Goal: Information Seeking & Learning: Check status

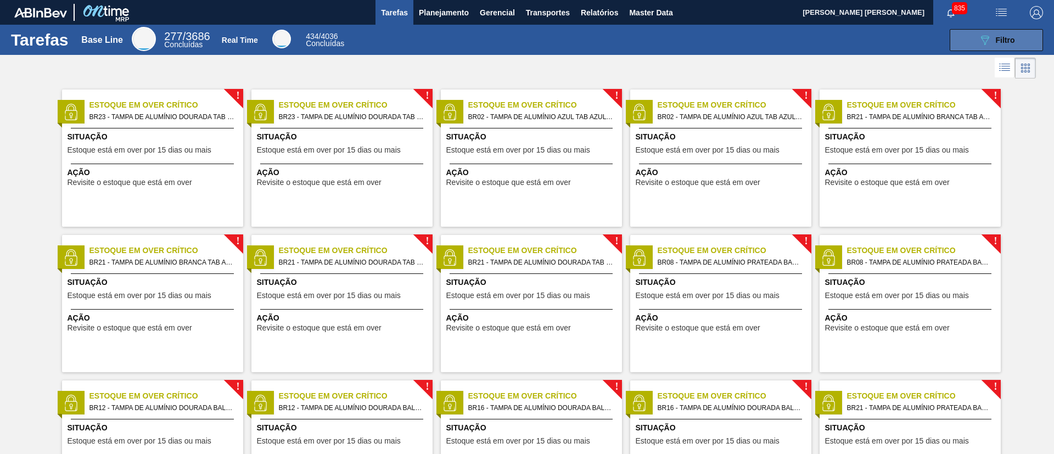
click at [980, 42] on icon "089F7B8B-B2A5-4AFE-B5C0-19BA573D28AC" at bounding box center [984, 39] width 13 height 13
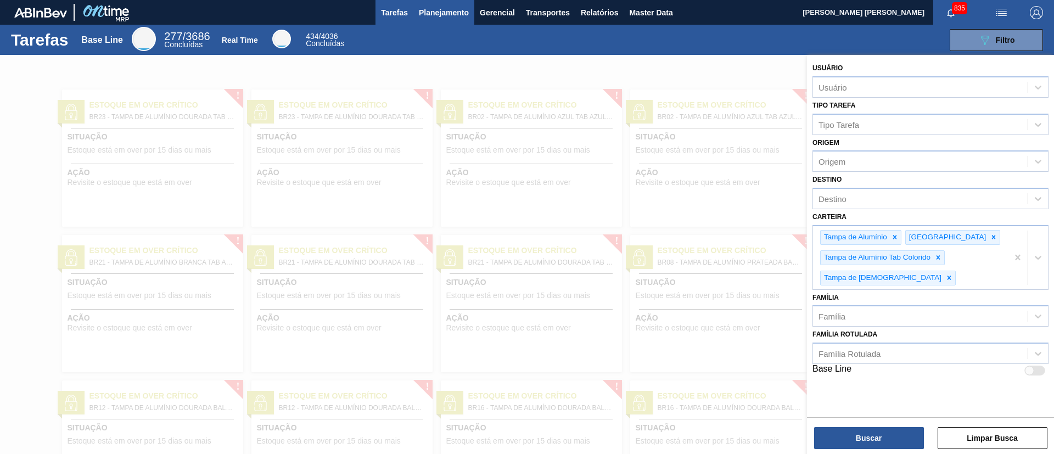
click at [444, 4] on button "Planejamento" at bounding box center [443, 12] width 61 height 25
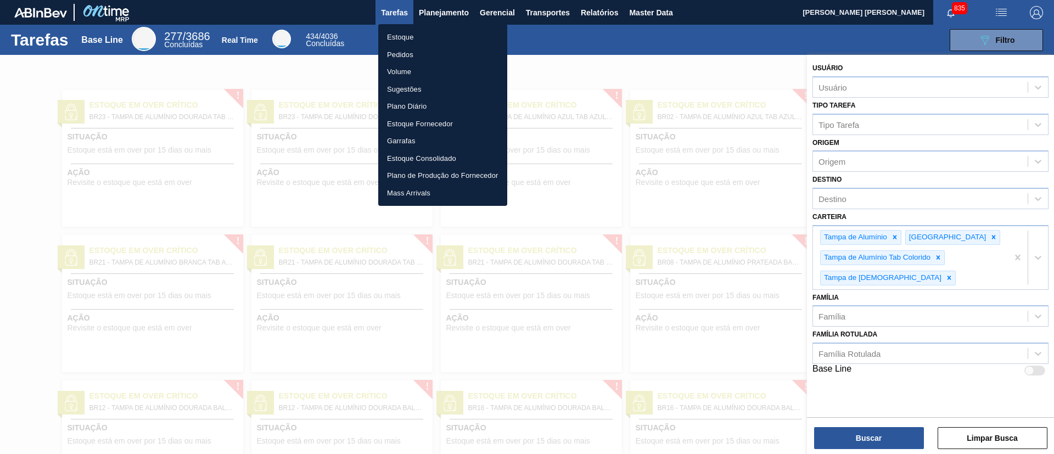
click at [430, 29] on li "Estoque" at bounding box center [442, 38] width 129 height 18
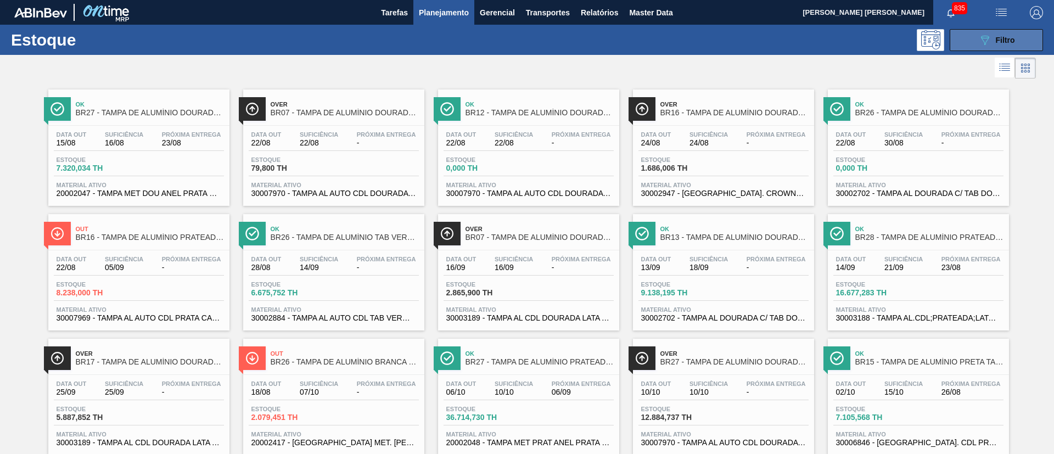
click at [1009, 32] on button "089F7B8B-B2A5-4AFE-B5C0-19BA573D28AC Filtro" at bounding box center [996, 40] width 93 height 22
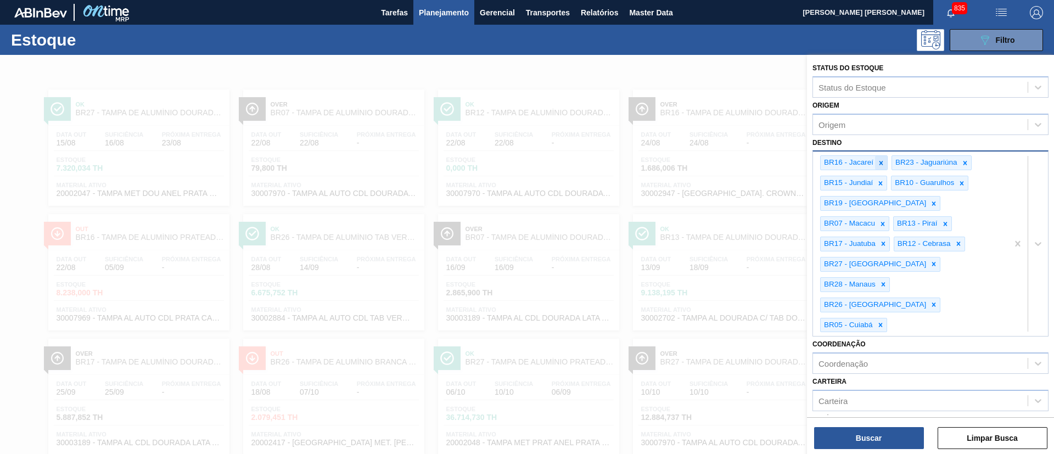
click at [880, 162] on icon at bounding box center [881, 163] width 8 height 8
click at [880, 162] on div "BR23 - Jaguariúna" at bounding box center [854, 163] width 67 height 14
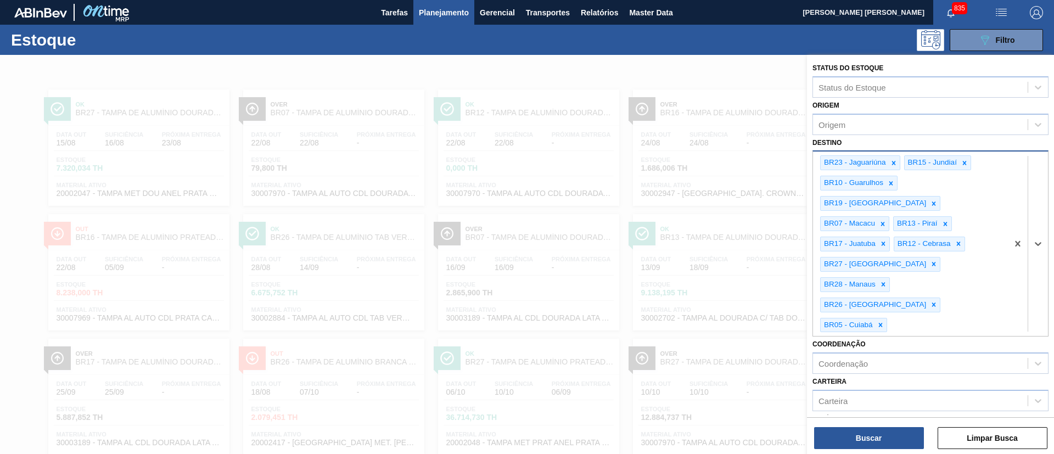
click at [880, 162] on div "BR23 - Jaguariúna" at bounding box center [854, 163] width 67 height 14
click at [888, 165] on div at bounding box center [894, 163] width 12 height 14
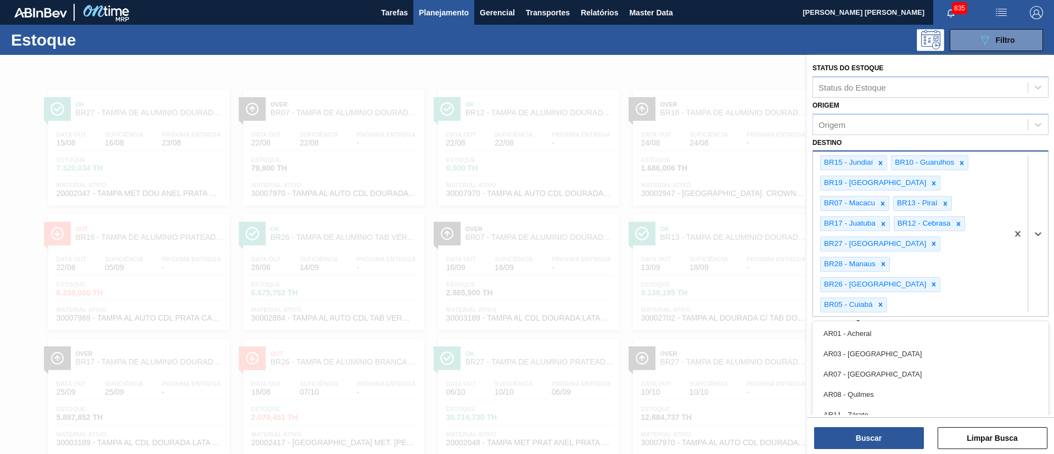
click at [891, 164] on div "BR10 - Guarulhos" at bounding box center [929, 162] width 77 height 15
click at [881, 163] on icon at bounding box center [881, 163] width 4 height 4
click at [881, 163] on div "BR10 - Guarulhos" at bounding box center [853, 163] width 64 height 14
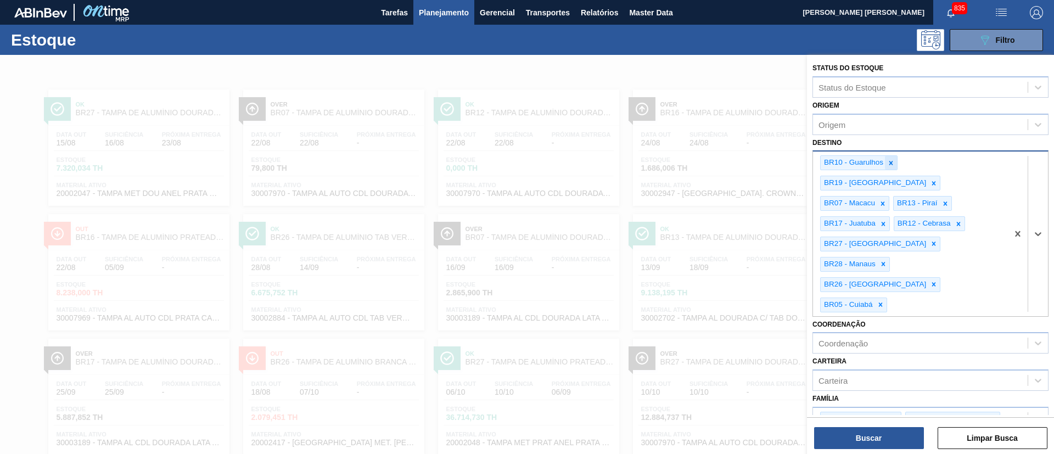
click at [890, 161] on icon at bounding box center [891, 163] width 4 height 4
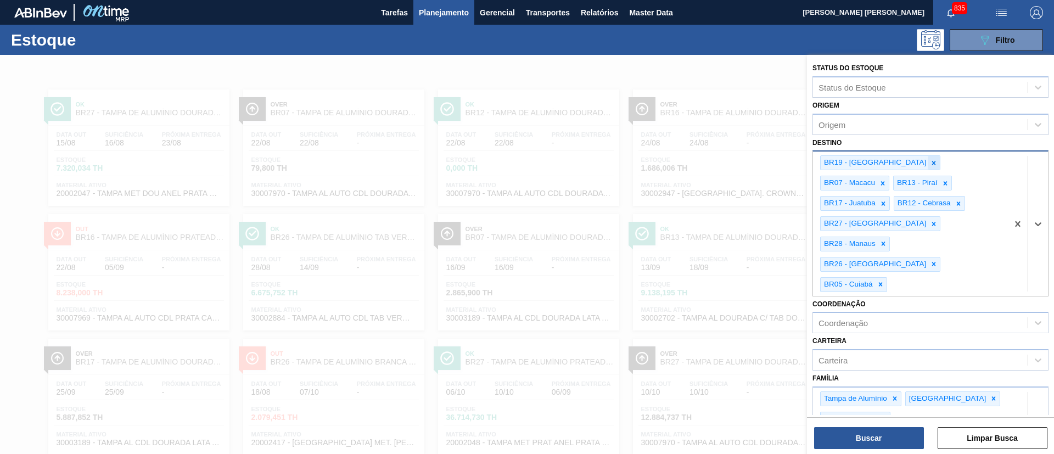
click at [930, 164] on icon at bounding box center [934, 163] width 8 height 8
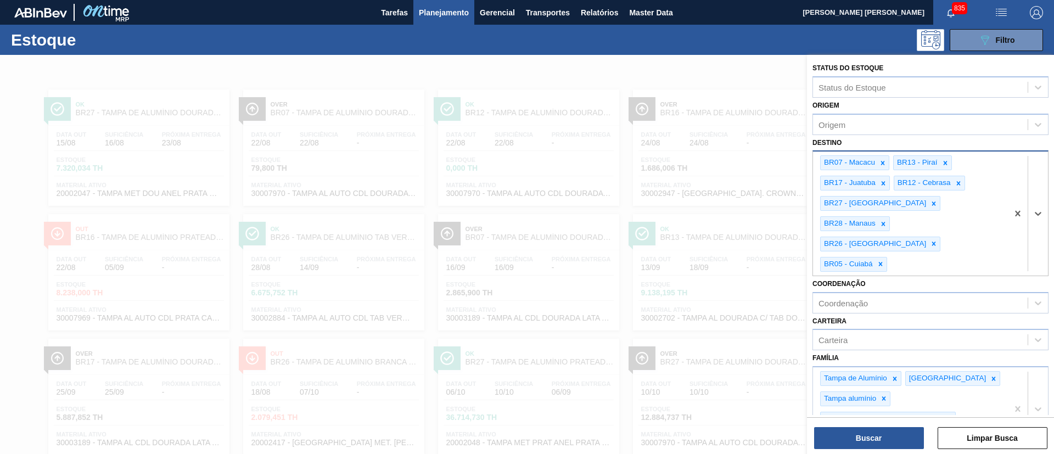
click at [886, 164] on icon at bounding box center [883, 163] width 8 height 8
click at [870, 163] on icon at bounding box center [873, 163] width 8 height 8
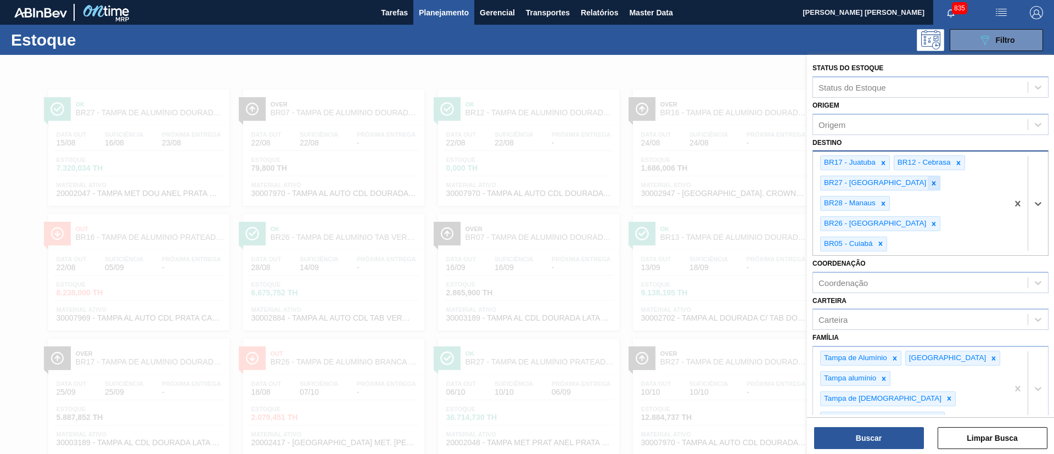
click at [930, 180] on icon at bounding box center [934, 184] width 8 height 8
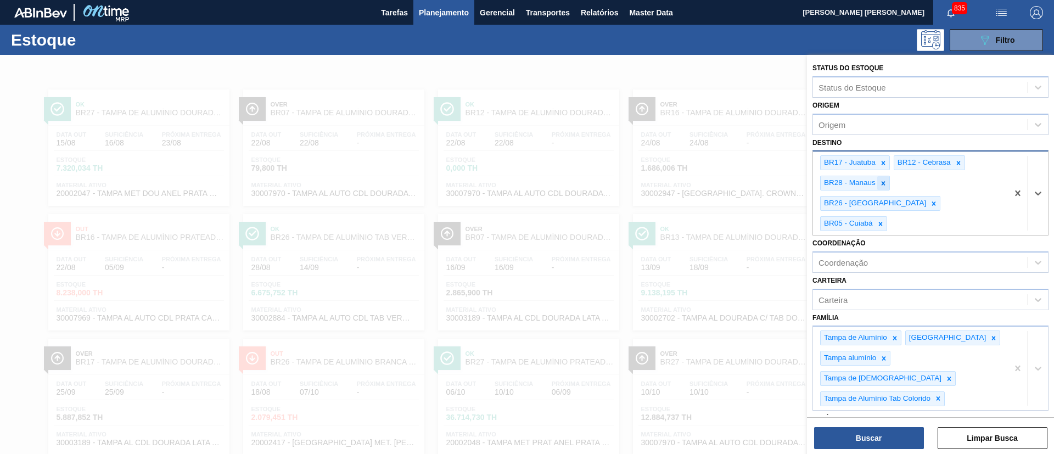
click at [885, 184] on icon at bounding box center [884, 183] width 4 height 4
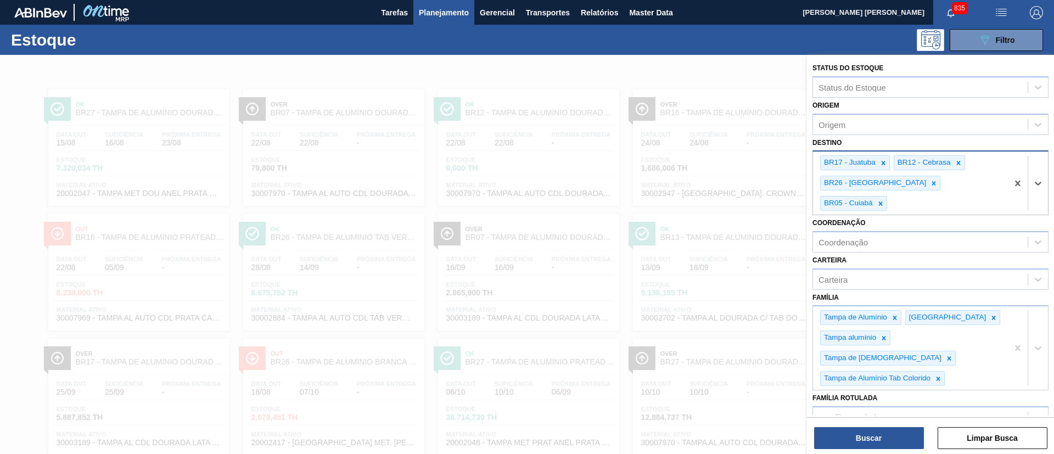
click at [930, 185] on icon at bounding box center [934, 184] width 8 height 8
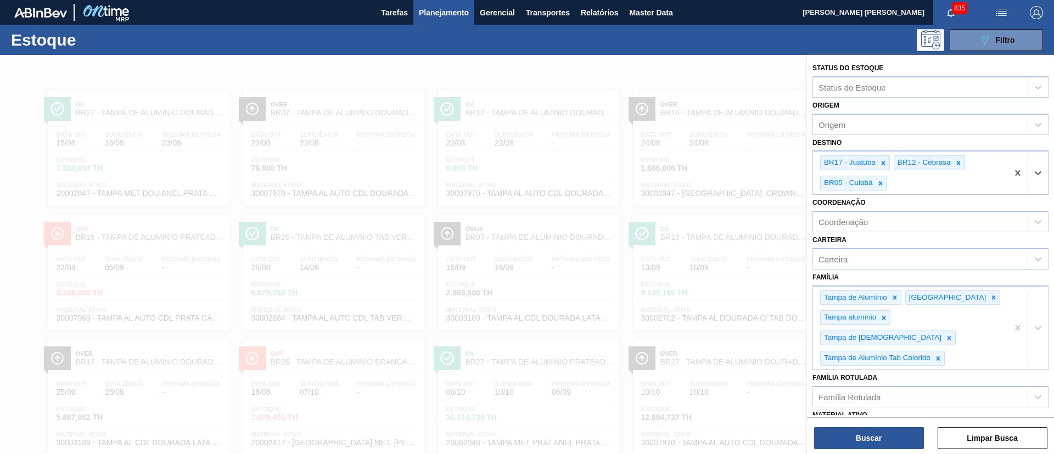
drag, startPoint x: 879, startPoint y: 182, endPoint x: 887, endPoint y: 181, distance: 8.4
click at [880, 182] on icon at bounding box center [881, 184] width 8 height 8
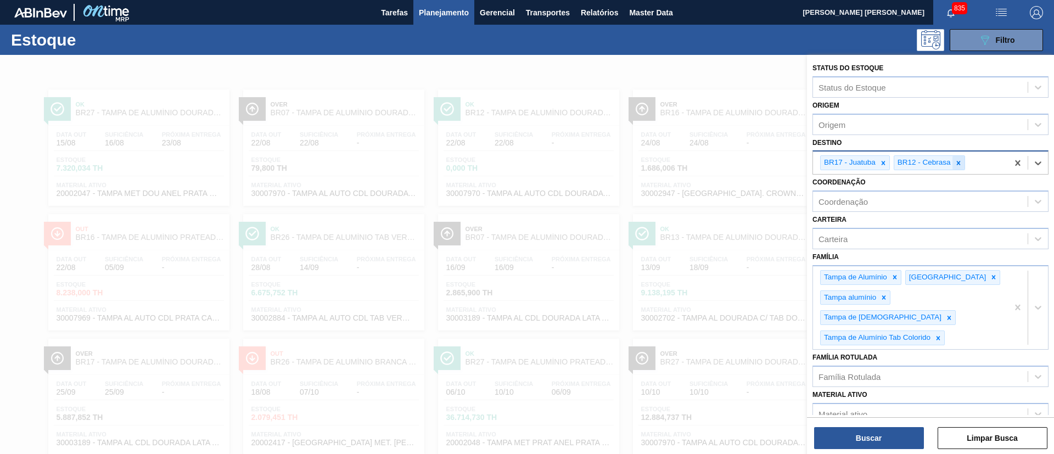
click at [958, 163] on icon at bounding box center [958, 163] width 4 height 4
click at [899, 434] on button "Buscar" at bounding box center [869, 438] width 110 height 22
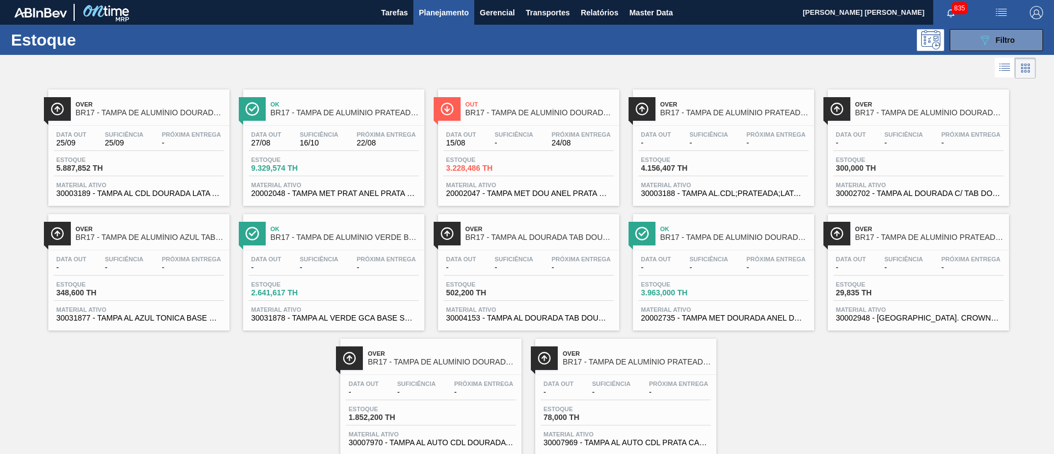
click at [393, 139] on span "22/08" at bounding box center [386, 143] width 59 height 8
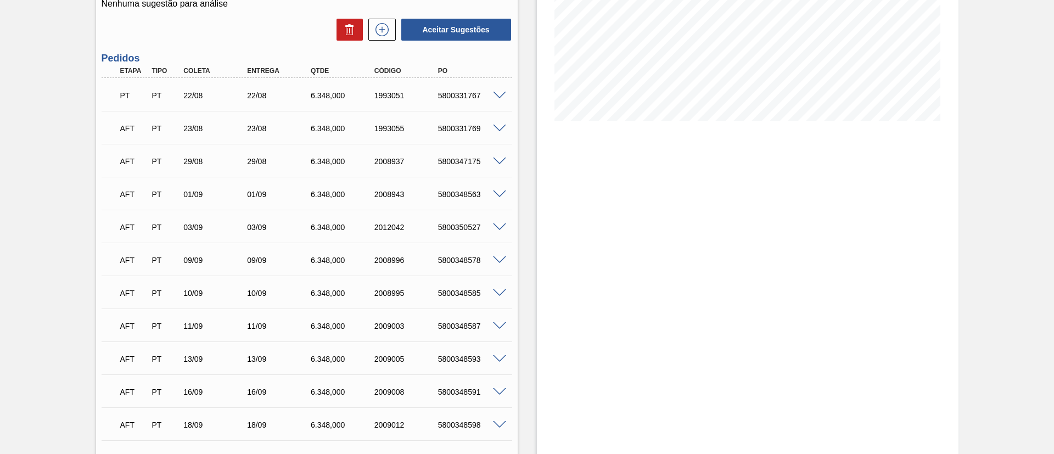
scroll to position [63, 0]
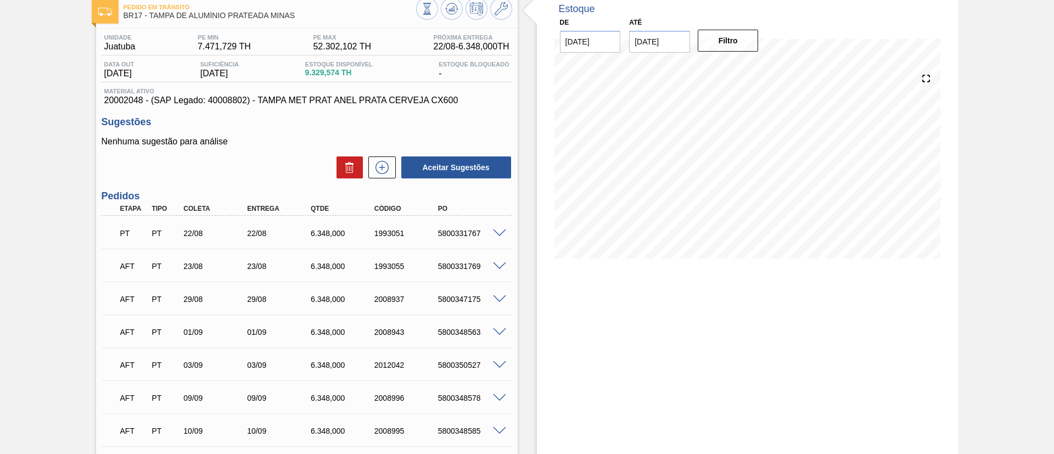
click at [495, 236] on span at bounding box center [499, 234] width 13 height 8
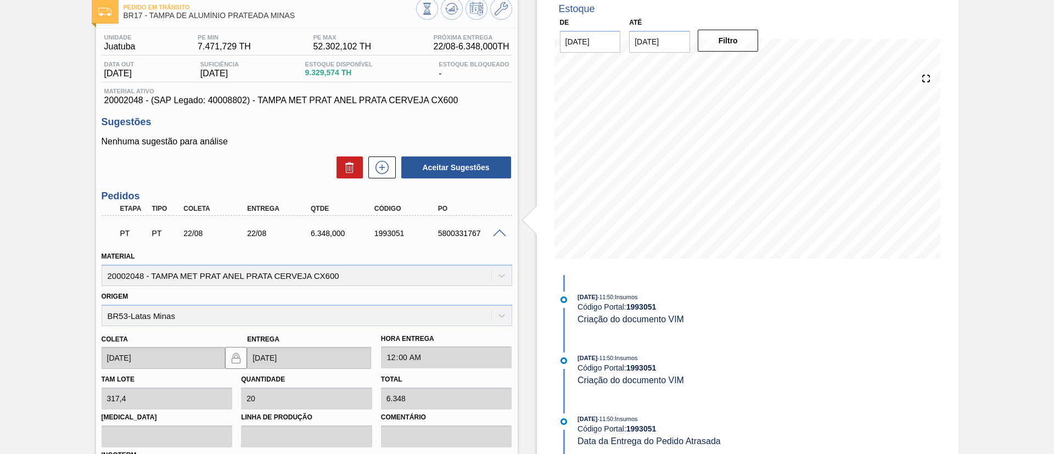
click at [500, 232] on span at bounding box center [499, 234] width 13 height 8
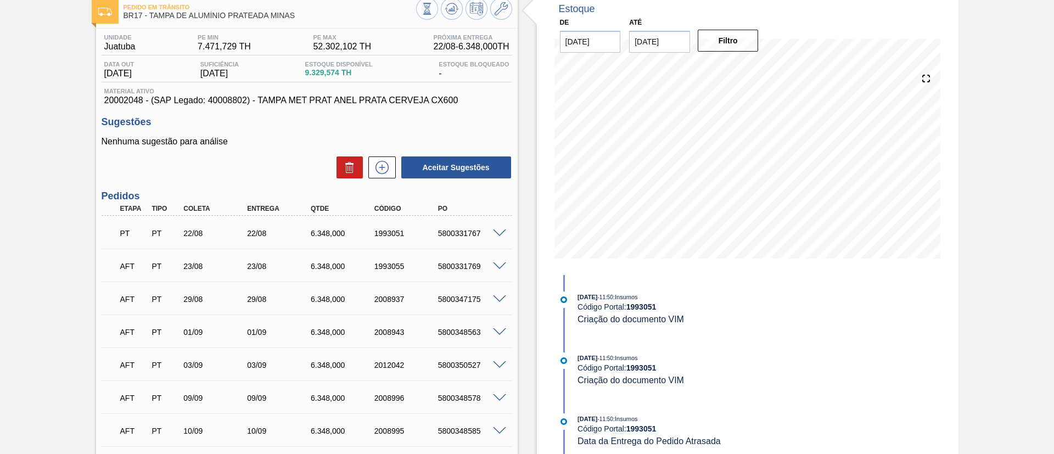
click at [500, 263] on span at bounding box center [499, 266] width 13 height 8
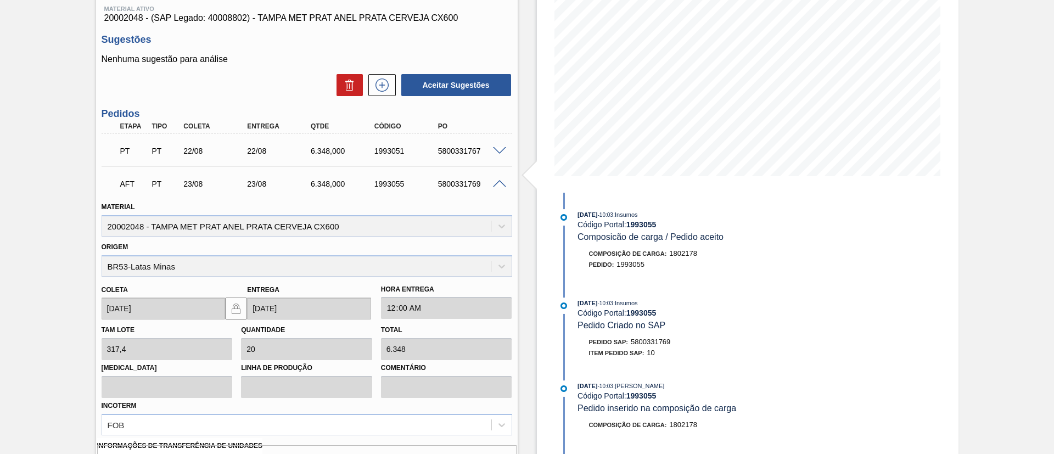
scroll to position [310, 0]
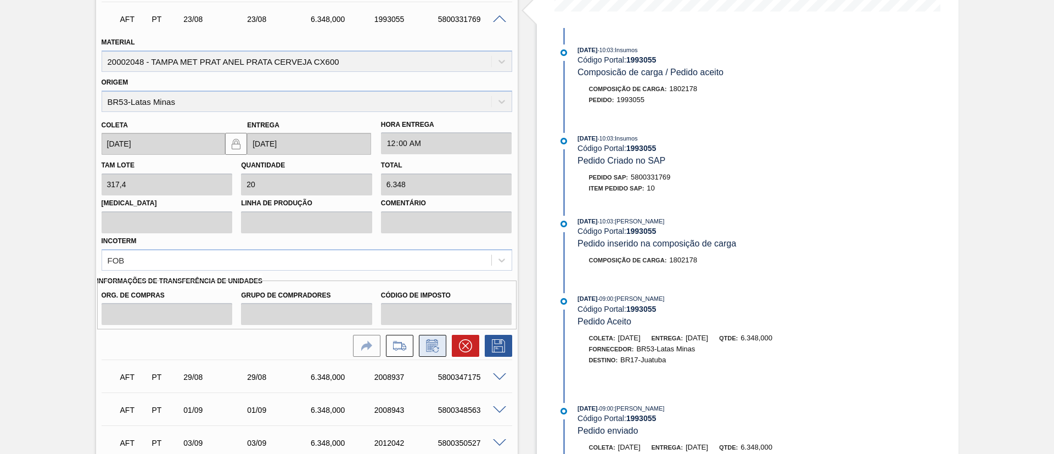
click at [438, 344] on icon at bounding box center [433, 345] width 18 height 13
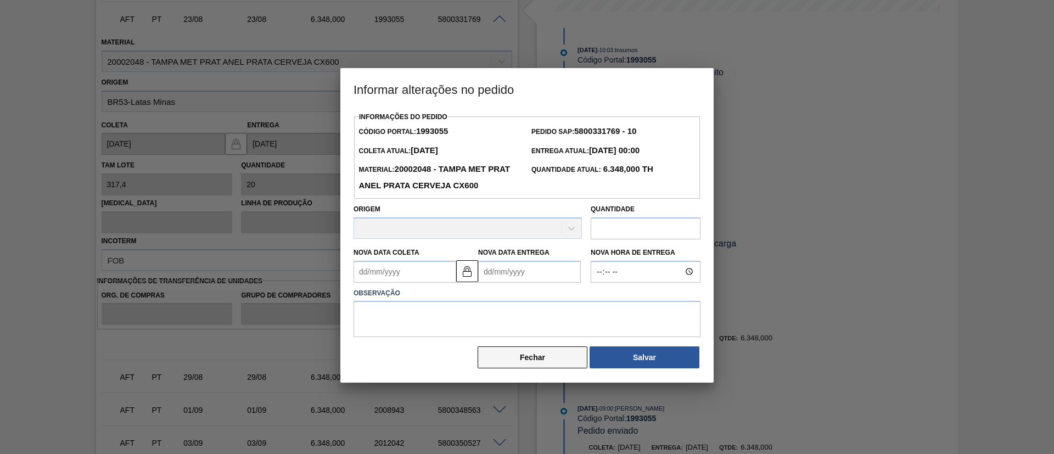
click at [545, 361] on button "Fechar" at bounding box center [533, 357] width 110 height 22
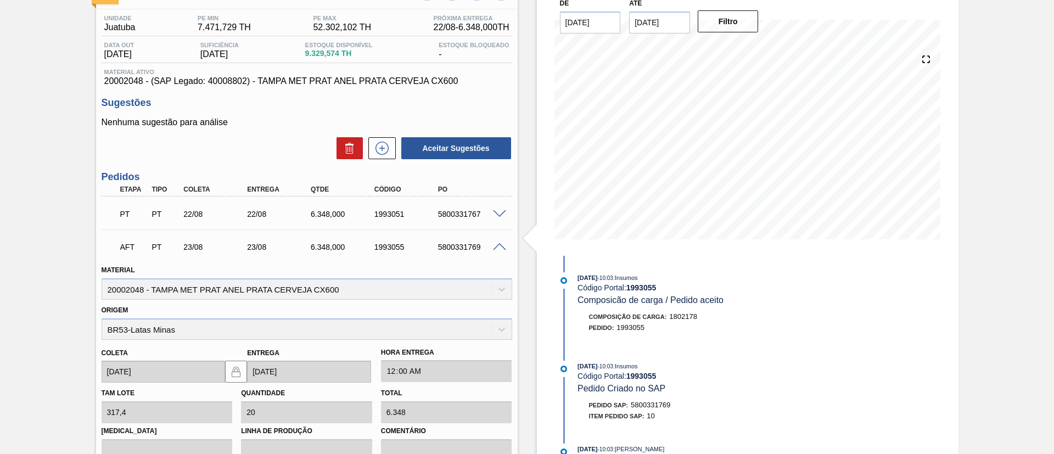
scroll to position [0, 0]
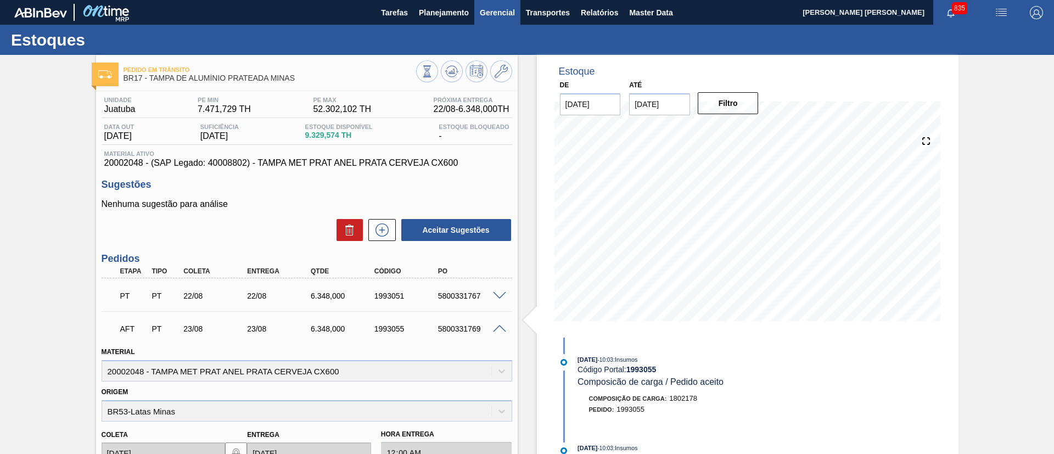
click at [497, 9] on span "Gerencial" at bounding box center [497, 12] width 35 height 13
click at [498, 57] on li "Itens Críticos" at bounding box center [497, 55] width 80 height 18
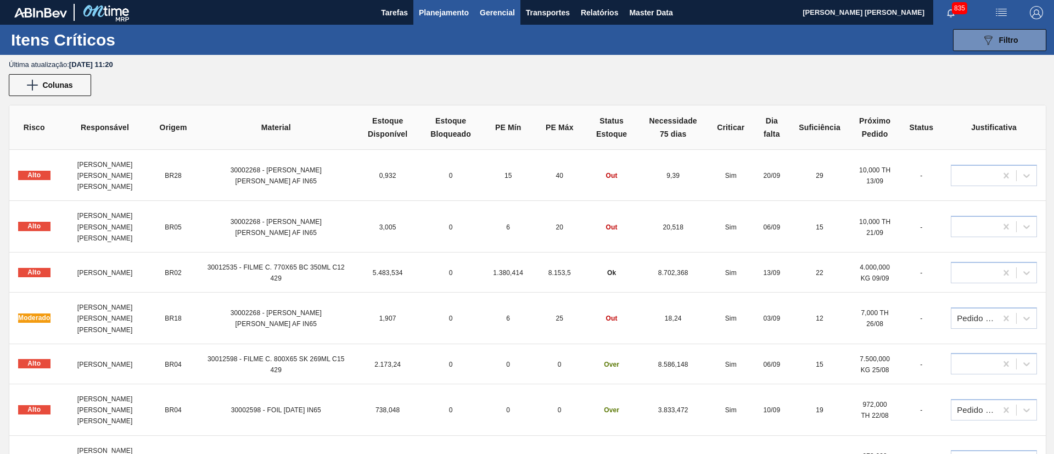
click at [451, 18] on span "Planejamento" at bounding box center [444, 12] width 50 height 13
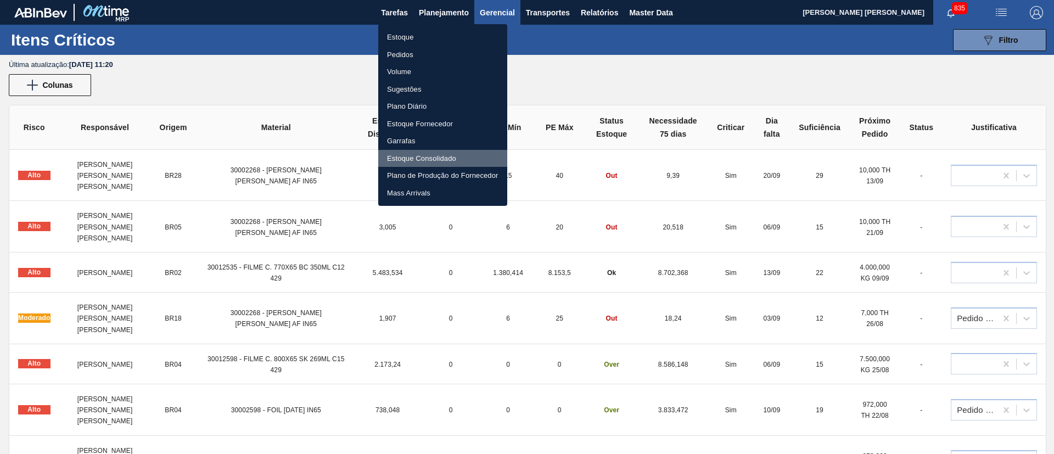
click at [444, 161] on li "Estoque Consolidado" at bounding box center [442, 159] width 129 height 18
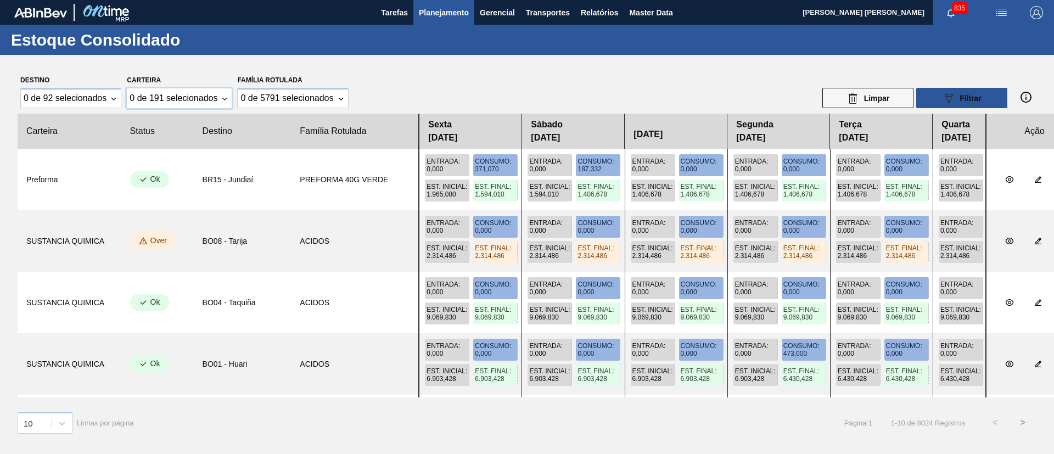
click at [146, 100] on div "0 de 191 selecionados" at bounding box center [174, 98] width 88 height 10
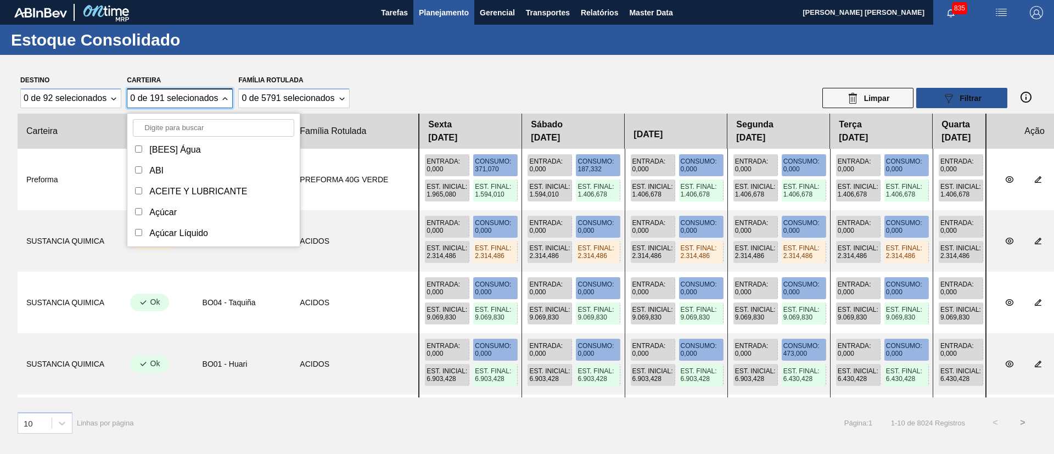
click at [159, 128] on input "Carteira" at bounding box center [213, 128] width 161 height 18
type input "tam"
click at [181, 148] on div "[GEOGRAPHIC_DATA]" at bounding box center [213, 149] width 161 height 15
checkbox input "true"
click at [187, 184] on div "Tampa de Alumínio" at bounding box center [213, 191] width 161 height 15
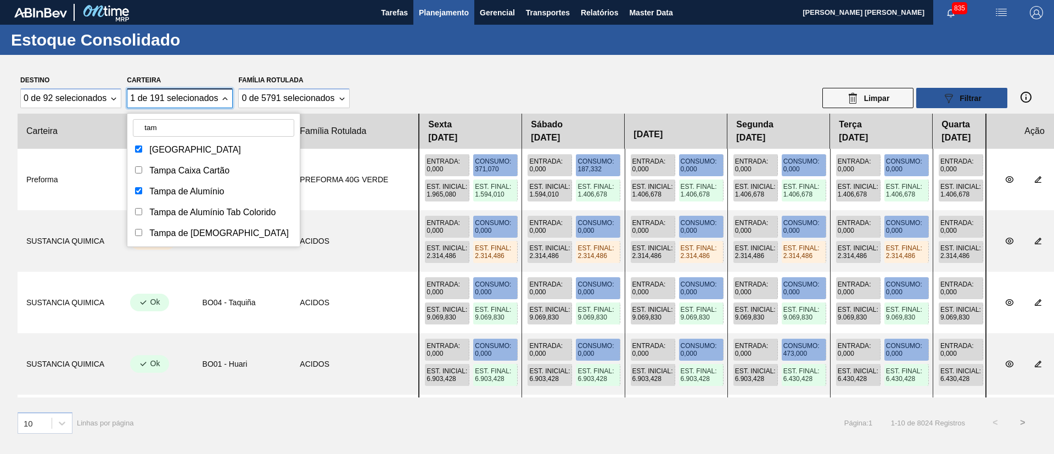
checkbox input "true"
click at [192, 208] on div "Tampa de Alumínio Tab Colorido" at bounding box center [212, 213] width 126 height 10
checkbox input "true"
click at [187, 232] on div "Tampa de [DEMOGRAPHIC_DATA]" at bounding box center [218, 233] width 139 height 10
checkbox input "true"
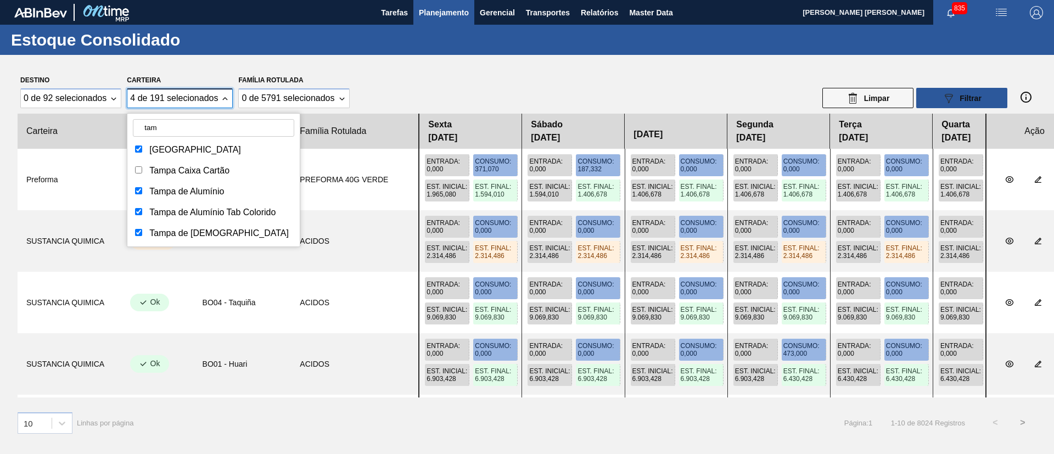
scroll to position [42, 0]
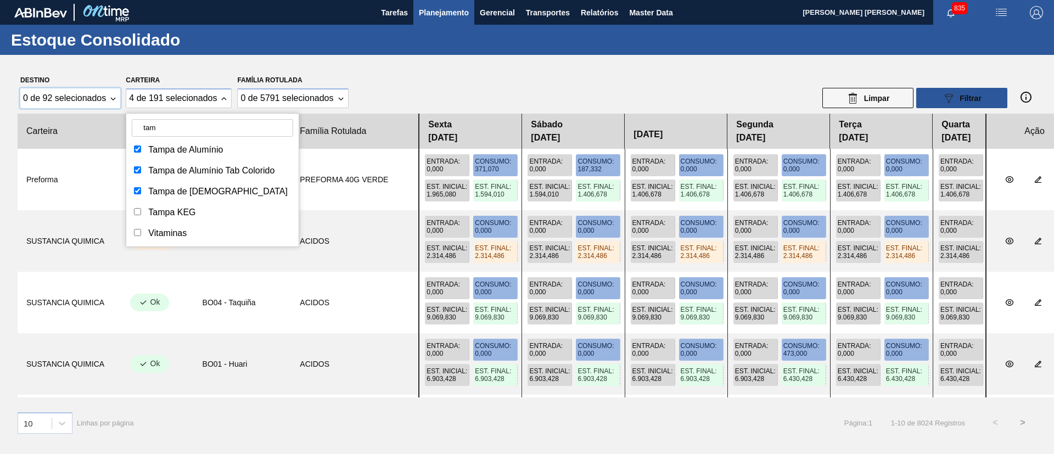
click at [96, 99] on div "0 de 92 selecionados" at bounding box center [64, 98] width 83 height 10
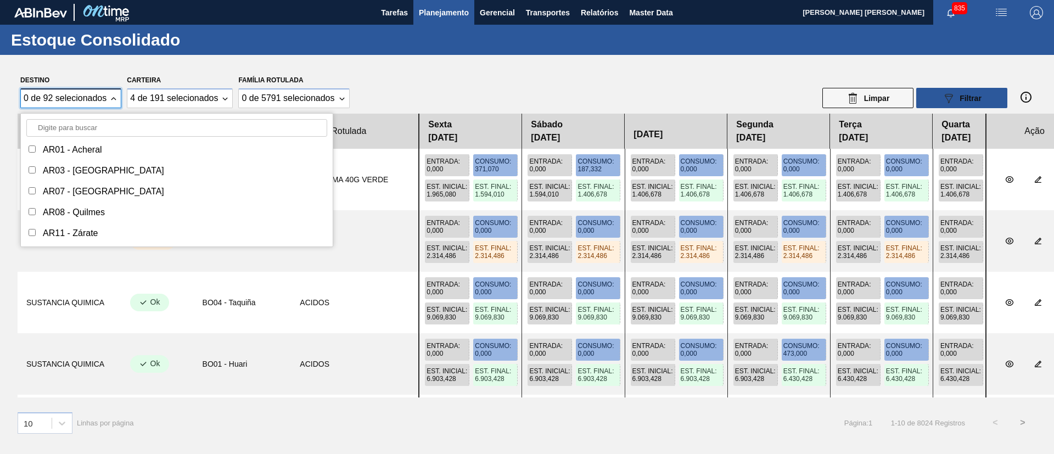
click at [100, 129] on input "Destino" at bounding box center [176, 128] width 301 height 18
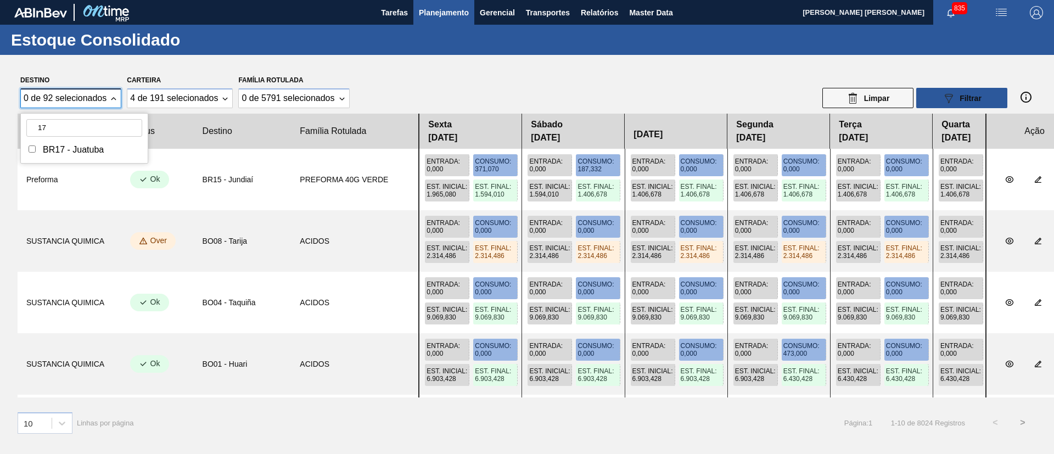
type input "17"
click at [108, 148] on div "BR17 - Juatuba" at bounding box center [84, 149] width 116 height 15
checkbox input "true"
click at [284, 94] on div "0 de 5791 selecionados" at bounding box center [287, 98] width 93 height 10
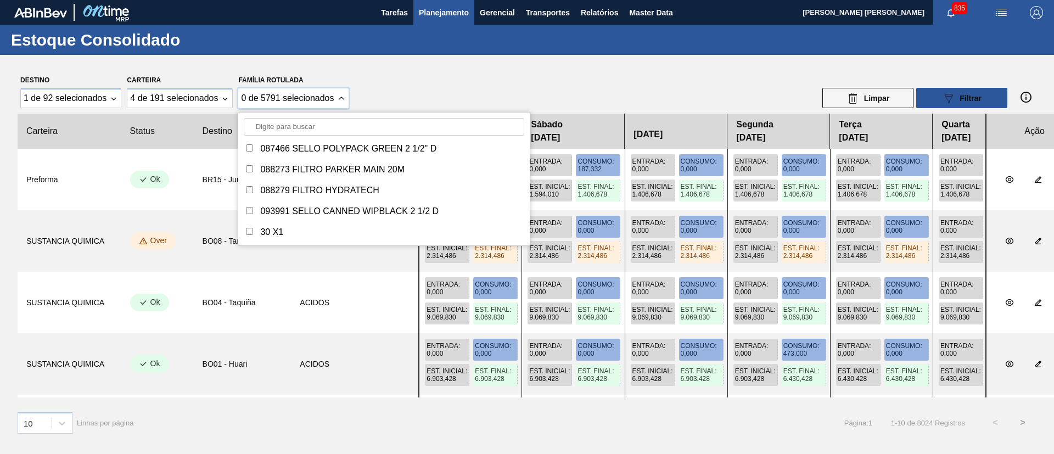
scroll to position [247, 0]
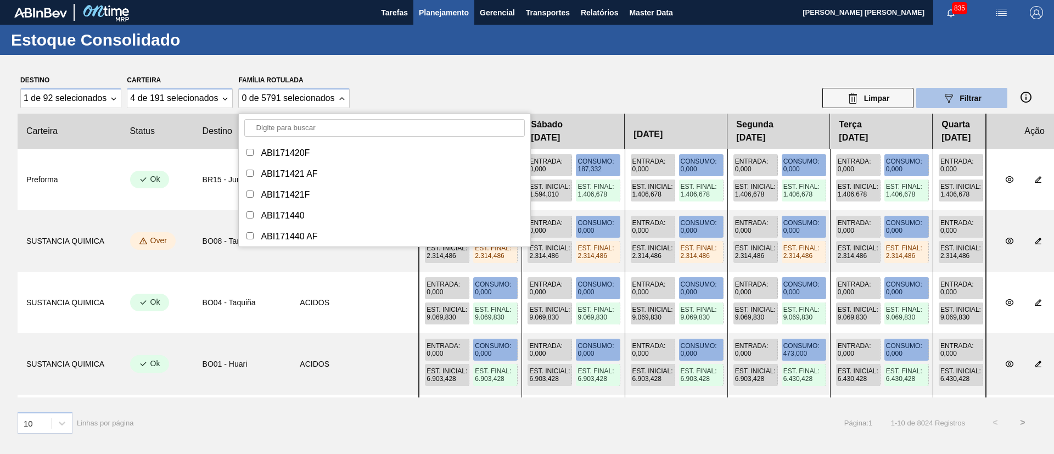
click at [953, 94] on icon "089F7B8B-B2A5-4AFE-B5C0-19BA573D28AC" at bounding box center [948, 98] width 13 height 13
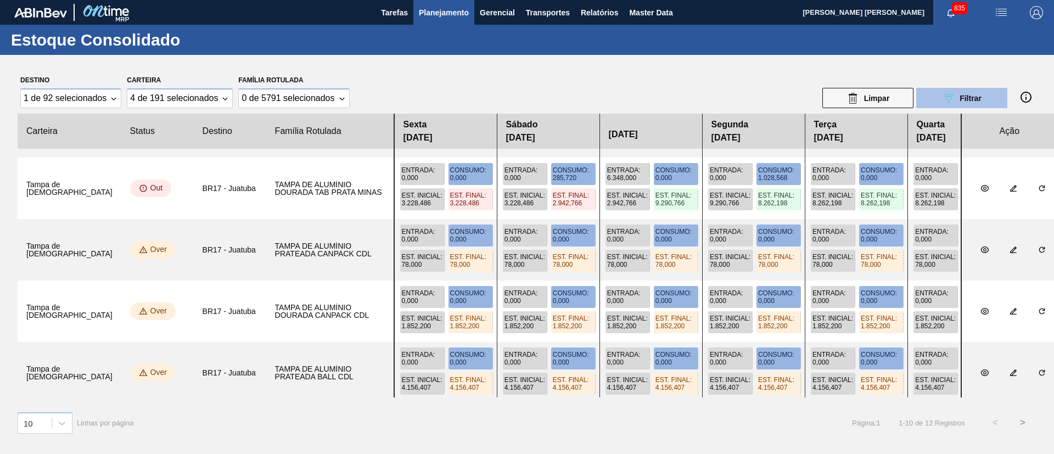
scroll to position [0, 0]
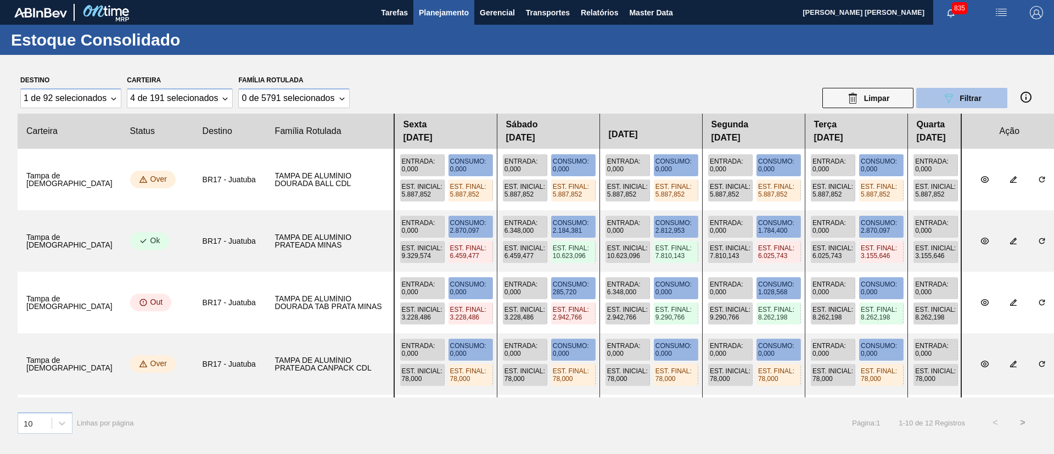
click at [1021, 420] on button ">" at bounding box center [1022, 422] width 27 height 27
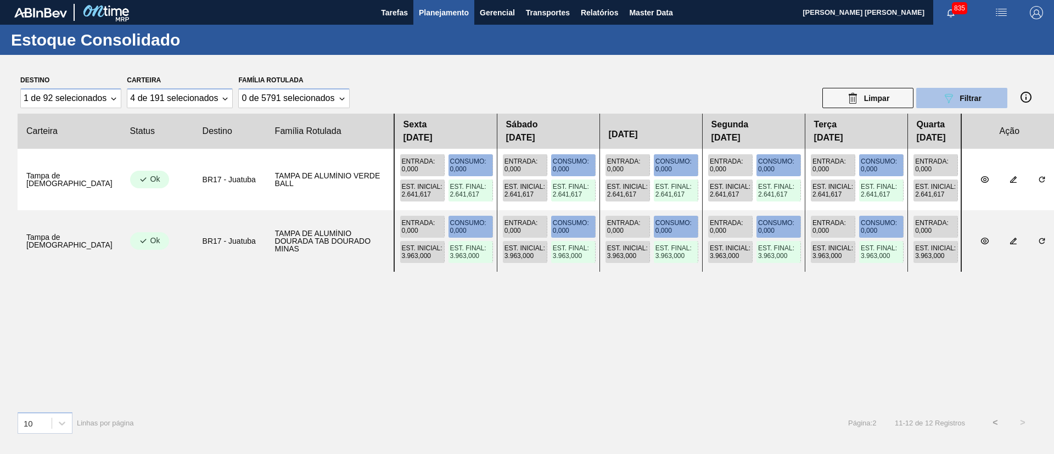
click at [993, 424] on button "<" at bounding box center [995, 422] width 27 height 27
